Goal: Transaction & Acquisition: Download file/media

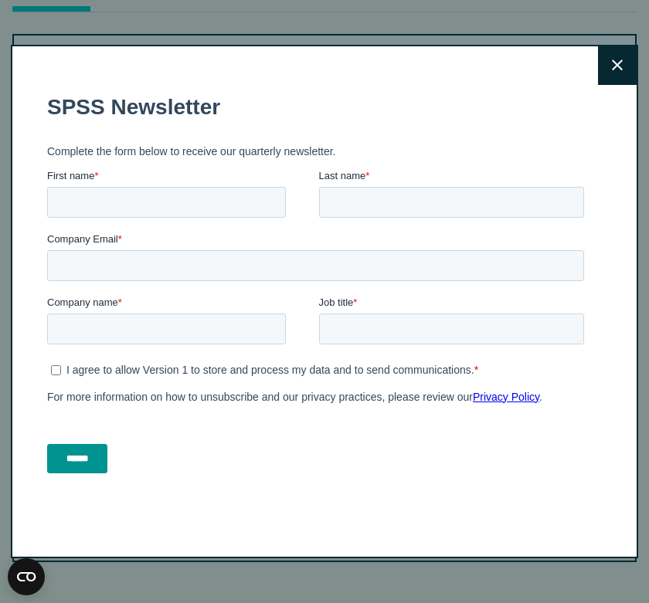
click at [616, 75] on button "Close" at bounding box center [617, 65] width 39 height 39
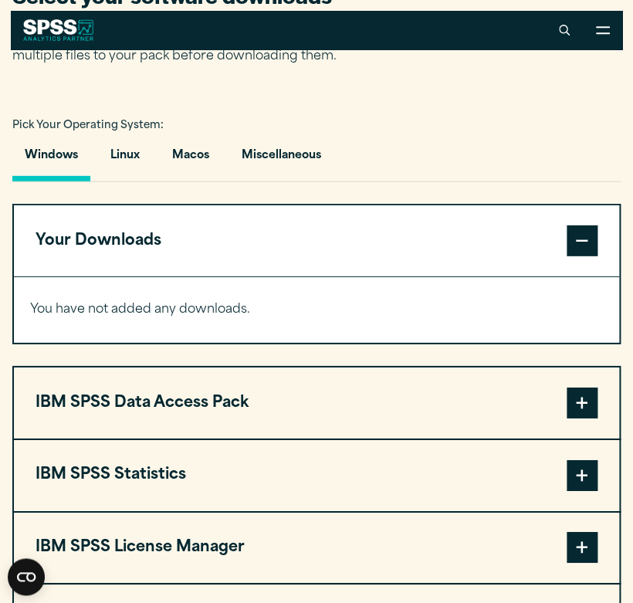
scroll to position [925, 0]
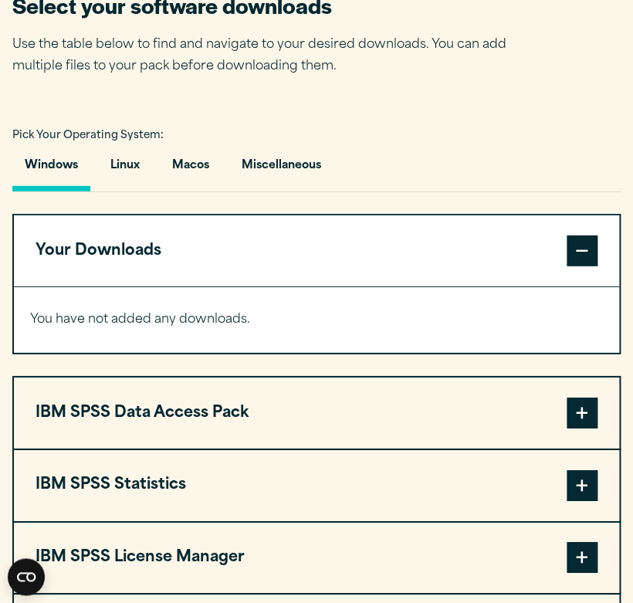
click at [49, 185] on button "Windows" at bounding box center [51, 170] width 78 height 44
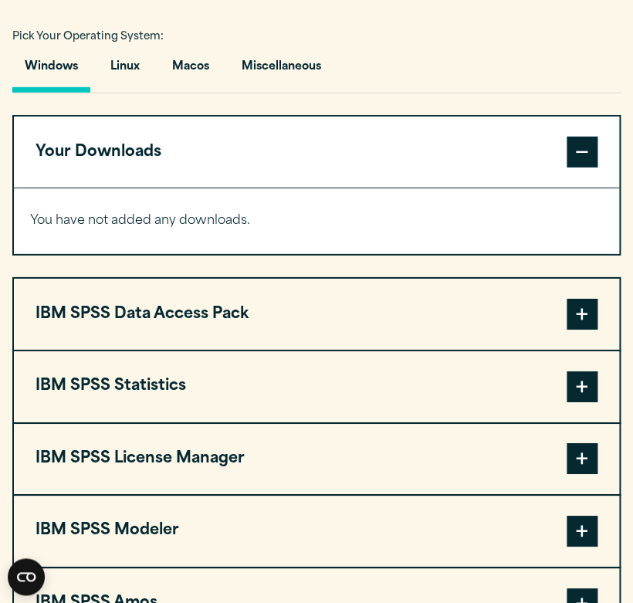
scroll to position [1025, 0]
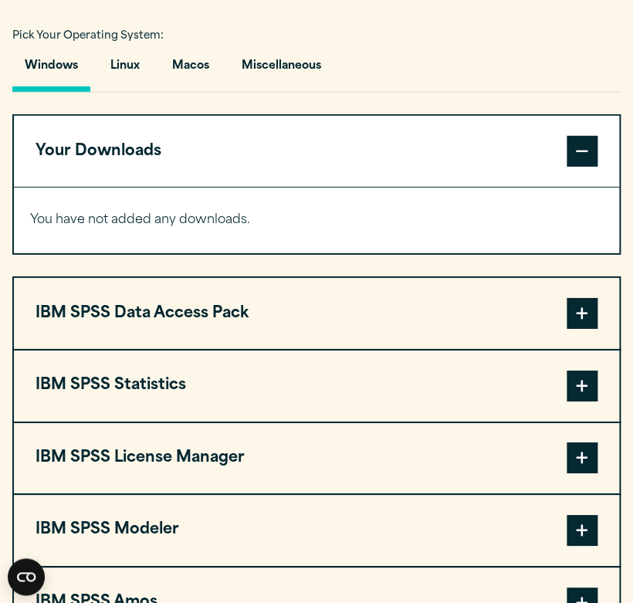
click at [582, 392] on span at bounding box center [582, 386] width 31 height 31
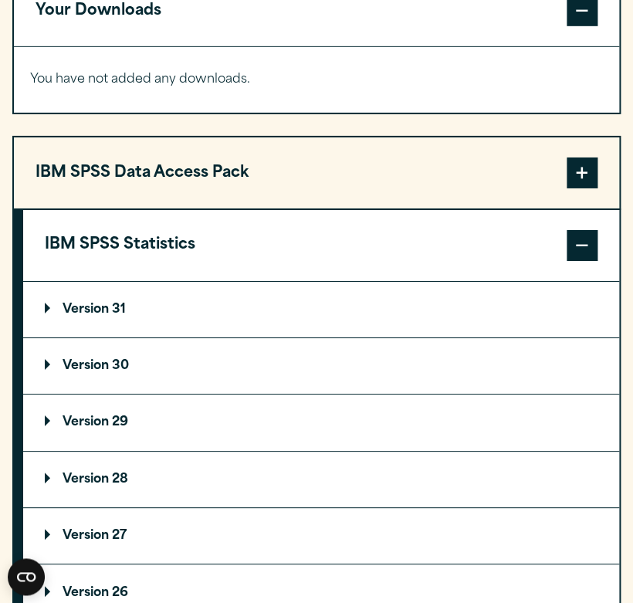
scroll to position [1174, 0]
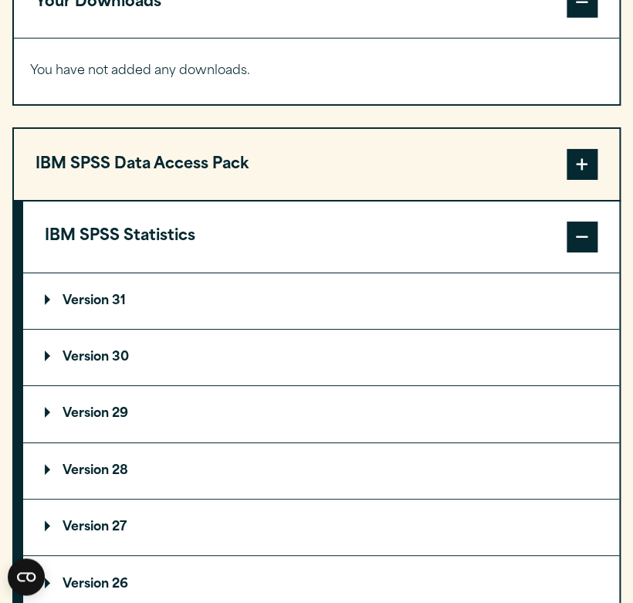
click at [50, 362] on p "Version 30" at bounding box center [87, 357] width 84 height 12
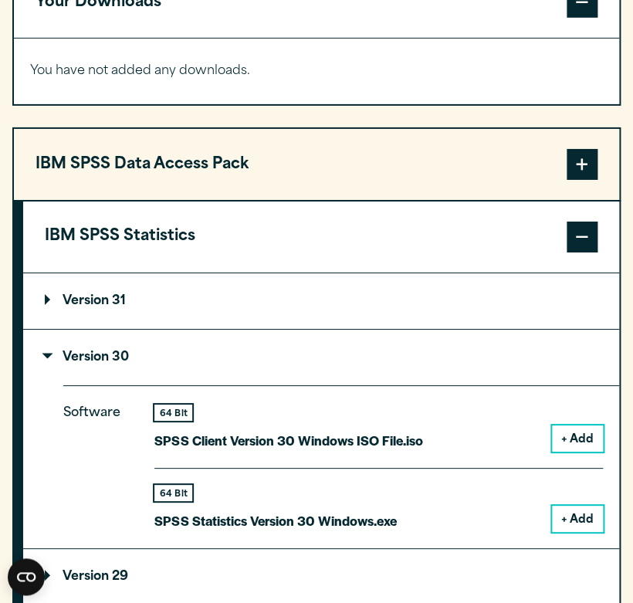
click at [592, 521] on button "+ Add" at bounding box center [577, 519] width 51 height 26
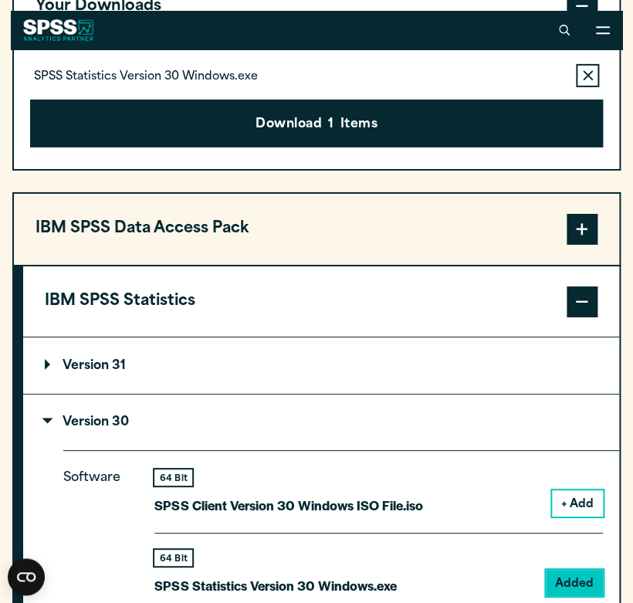
scroll to position [1125, 0]
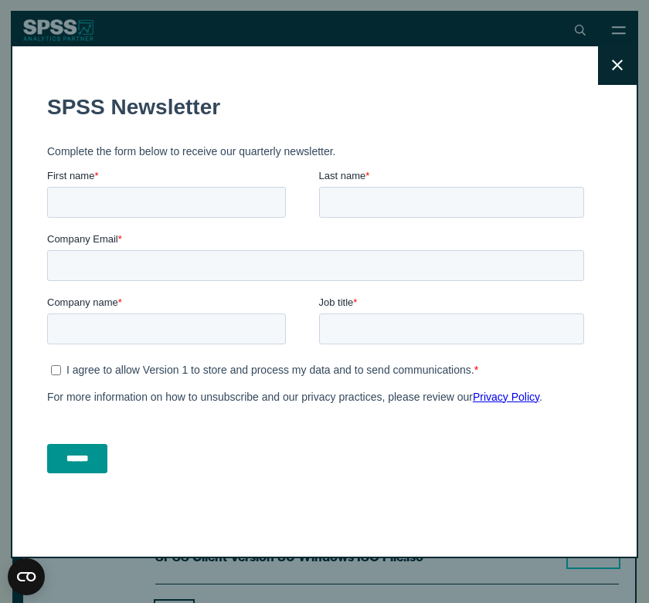
click at [602, 76] on button "Close" at bounding box center [617, 65] width 39 height 39
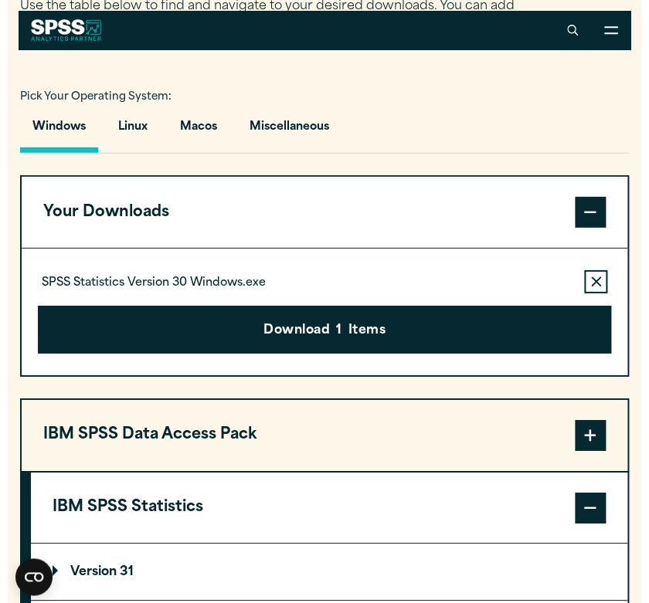
scroll to position [962, 0]
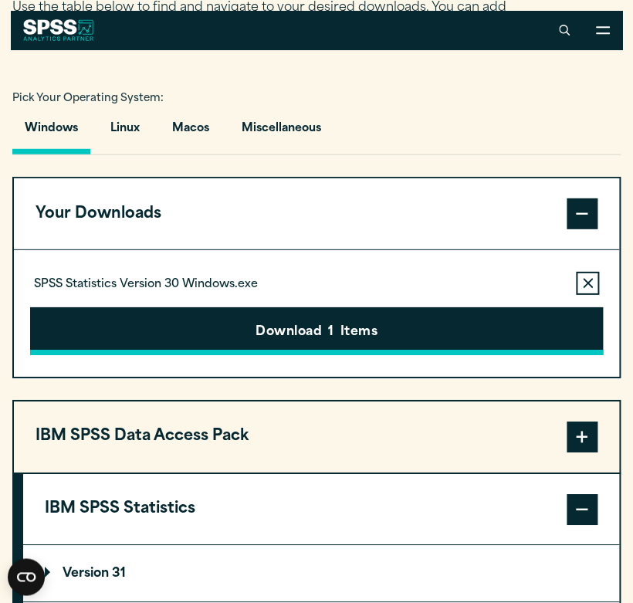
click at [188, 338] on button "Download 1 Items" at bounding box center [316, 331] width 573 height 48
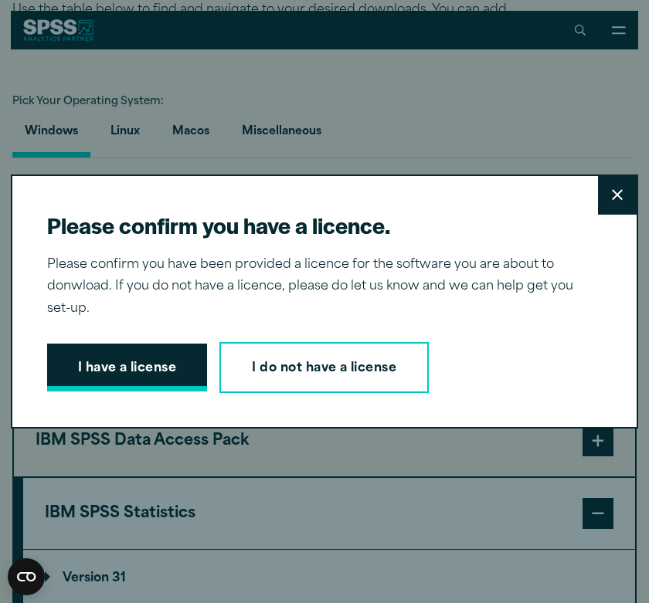
click at [171, 367] on button "I have a license" at bounding box center [127, 368] width 161 height 48
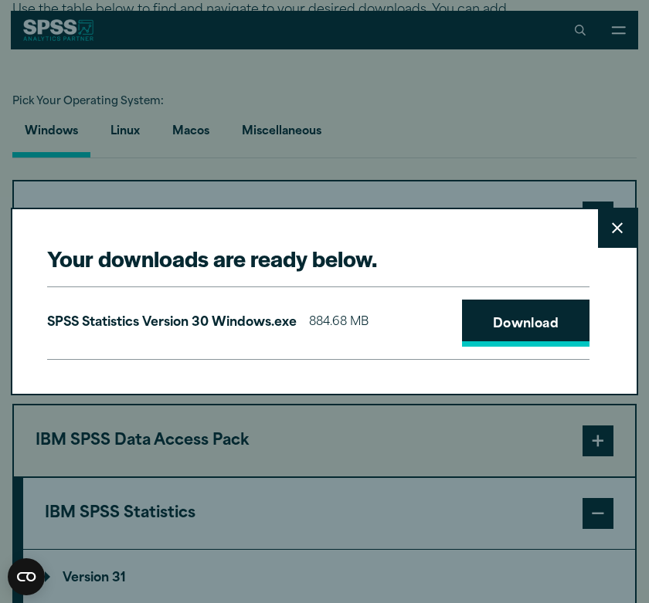
click at [507, 323] on link "Download" at bounding box center [526, 324] width 128 height 48
